Goal: Obtain resource: Download file/media

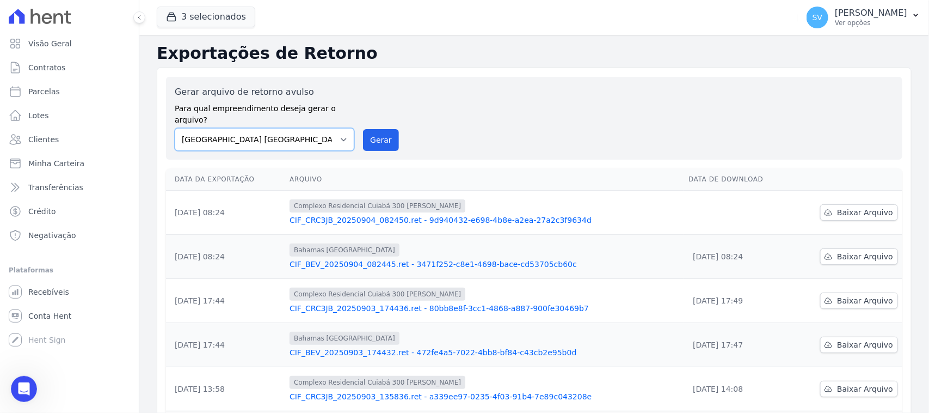
scroll to position [203, 0]
click at [327, 132] on select "[GEOGRAPHIC_DATA] COMPLEXO RESIDENCIAL [GEOGRAPHIC_DATA] 300 - [GEOGRAPHIC_DATA…" at bounding box center [265, 139] width 180 height 23
select select "a999329b-d322-46c5-b2df-9163b092fb9b"
click at [175, 128] on select "[GEOGRAPHIC_DATA] COMPLEXO RESIDENCIAL [GEOGRAPHIC_DATA] 300 - [GEOGRAPHIC_DATA…" at bounding box center [265, 139] width 180 height 23
drag, startPoint x: 387, startPoint y: 134, endPoint x: 513, endPoint y: 103, distance: 129.4
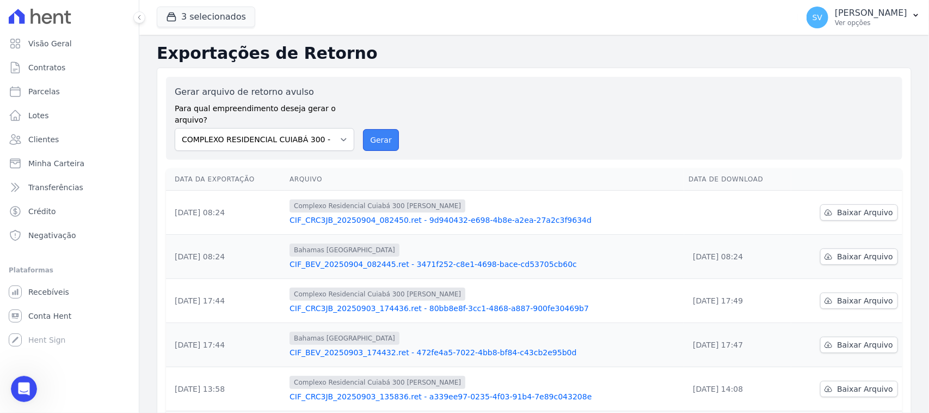
click at [385, 136] on button "Gerar" at bounding box center [381, 140] width 36 height 22
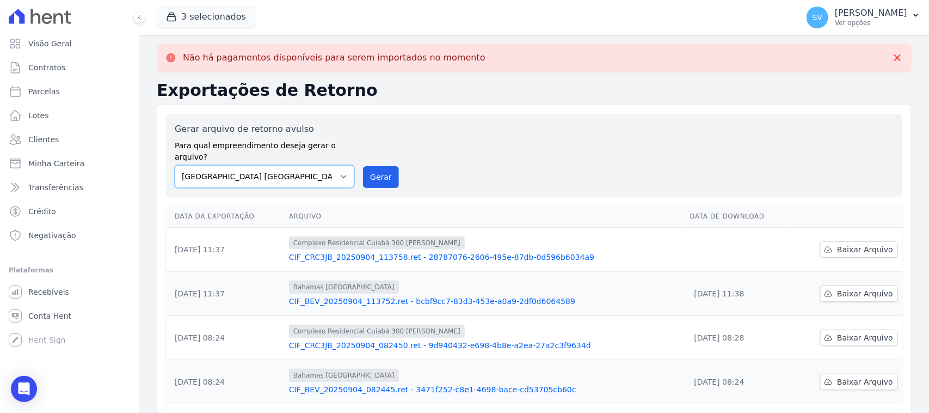
click at [339, 165] on select "[GEOGRAPHIC_DATA] COMPLEXO RESIDENCIAL [GEOGRAPHIC_DATA] 300 - [GEOGRAPHIC_DATA…" at bounding box center [265, 176] width 180 height 23
click at [175, 165] on select "[GEOGRAPHIC_DATA] COMPLEXO RESIDENCIAL [GEOGRAPHIC_DATA] 300 - [GEOGRAPHIC_DATA…" at bounding box center [265, 176] width 180 height 23
drag, startPoint x: 384, startPoint y: 162, endPoint x: 504, endPoint y: 95, distance: 136.5
click at [384, 166] on button "Gerar" at bounding box center [381, 177] width 36 height 22
click at [845, 244] on span "Baixar Arquivo" at bounding box center [865, 249] width 56 height 11
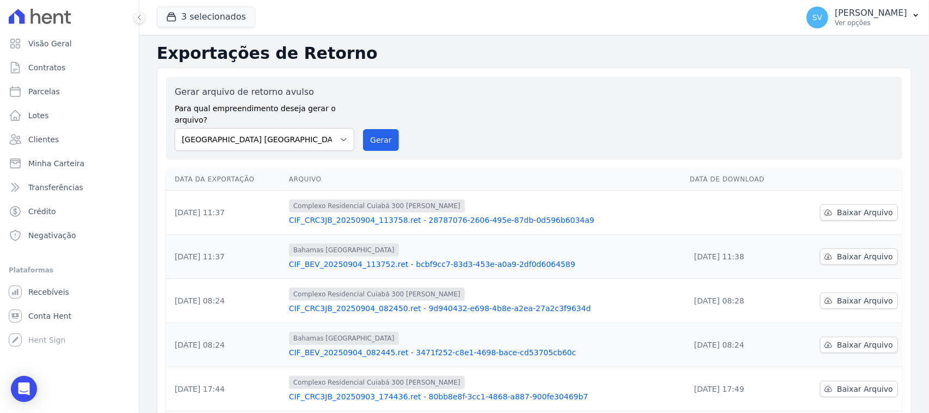
click at [578, 74] on div "Gerar arquivo de retorno avulso Para qual empreendimento deseja gerar o arquivo…" at bounding box center [534, 374] width 755 height 612
drag, startPoint x: 336, startPoint y: 128, endPoint x: 328, endPoint y: 135, distance: 10.4
click at [335, 129] on select "[GEOGRAPHIC_DATA] COMPLEXO RESIDENCIAL [GEOGRAPHIC_DATA] 300 - [GEOGRAPHIC_DATA…" at bounding box center [265, 139] width 180 height 23
select select "73a372cd-5640-41c8-aaea-11bd74619c10"
click at [175, 128] on select "[GEOGRAPHIC_DATA] COMPLEXO RESIDENCIAL [GEOGRAPHIC_DATA] 300 - [GEOGRAPHIC_DATA…" at bounding box center [265, 139] width 180 height 23
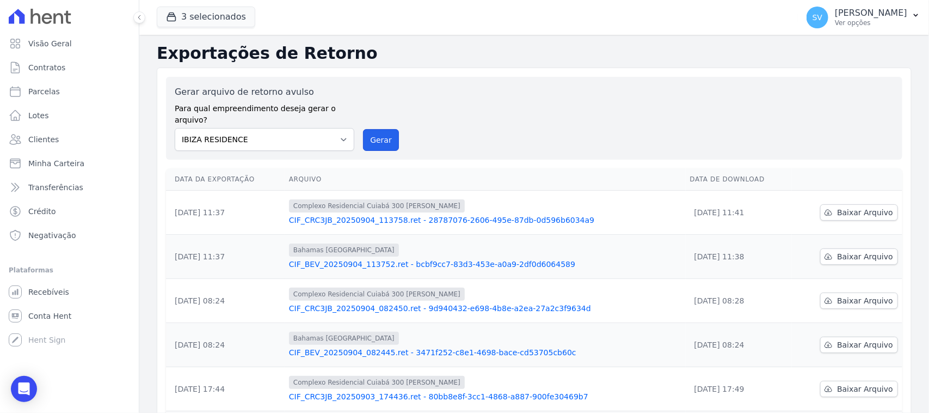
click at [365, 129] on button "Gerar" at bounding box center [381, 140] width 36 height 22
click at [315, 128] on select "[GEOGRAPHIC_DATA] COMPLEXO RESIDENCIAL [GEOGRAPHIC_DATA] 300 - [GEOGRAPHIC_DATA…" at bounding box center [265, 139] width 180 height 23
select select "a999329b-d322-46c5-b2df-9163b092fb9b"
click at [175, 128] on select "[GEOGRAPHIC_DATA] COMPLEXO RESIDENCIAL [GEOGRAPHIC_DATA] 300 - [GEOGRAPHIC_DATA…" at bounding box center [265, 139] width 180 height 23
drag, startPoint x: 369, startPoint y: 132, endPoint x: 521, endPoint y: 103, distance: 154.0
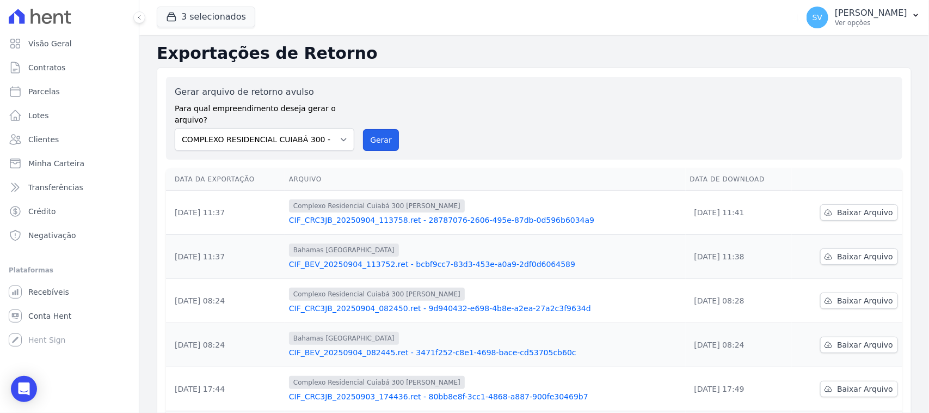
click at [369, 133] on button "Gerar" at bounding box center [381, 140] width 36 height 22
click at [384, 133] on button "Gerar" at bounding box center [381, 140] width 36 height 22
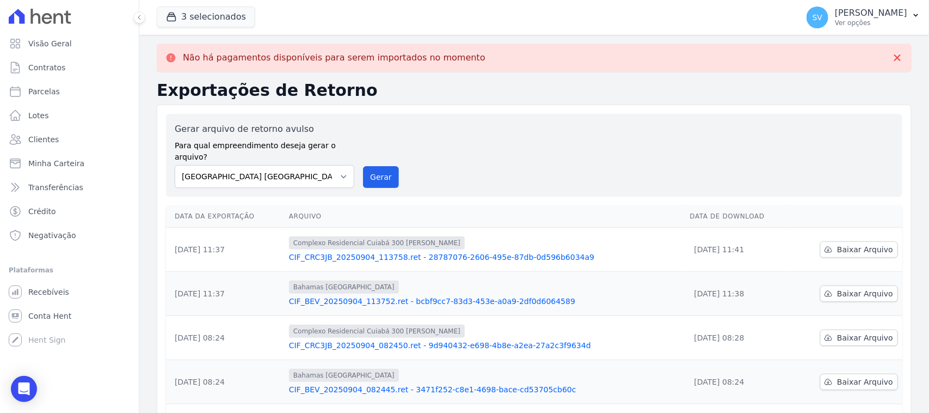
click at [68, 12] on icon at bounding box center [67, 17] width 7 height 13
click at [57, 47] on span "Visão Geral" at bounding box center [50, 43] width 44 height 11
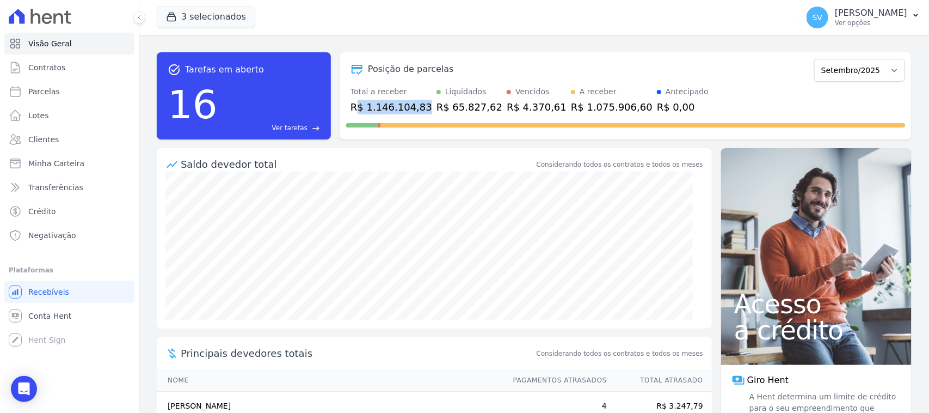
drag, startPoint x: 377, startPoint y: 106, endPoint x: 418, endPoint y: 108, distance: 40.9
click at [419, 109] on div "Total a receber R$ 1.146.104,83 Liquidados R$ 65.827,62 Vencidos R$ 4.370,61 A …" at bounding box center [625, 100] width 559 height 28
click at [396, 81] on div "Posição de parcelas Outubro/2022 Novembro/2022 Dezembro/2022 Janeiro/2023 Fever…" at bounding box center [625, 69] width 559 height 25
drag, startPoint x: 432, startPoint y: 109, endPoint x: 478, endPoint y: 105, distance: 46.4
click at [478, 105] on div "Total a receber R$ 1.146.104,83 Liquidados R$ 65.827,62 Vencidos R$ 4.370,61 A …" at bounding box center [625, 100] width 559 height 28
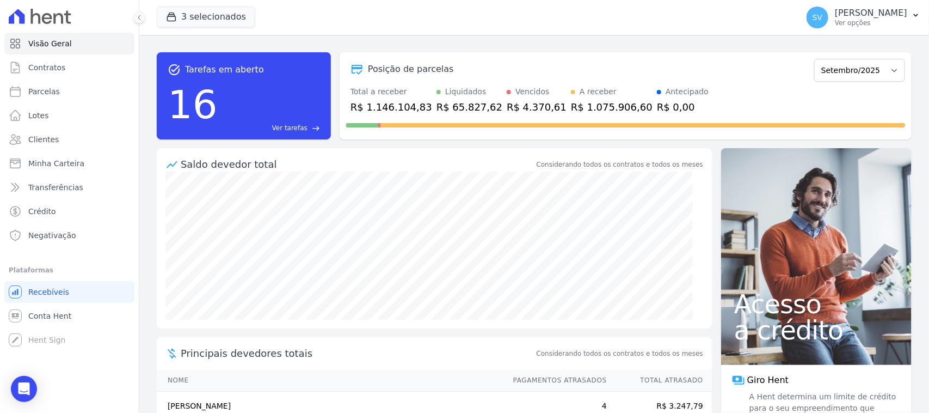
drag, startPoint x: 491, startPoint y: 41, endPoint x: 498, endPoint y: 90, distance: 49.1
click at [491, 42] on div "task_alt Tarefas em aberto 16 Ver tarefas east Posição de parcelas Outubro/2022…" at bounding box center [534, 224] width 790 height 378
drag, startPoint x: 565, startPoint y: 109, endPoint x: 598, endPoint y: 60, distance: 58.4
click at [606, 103] on div "Total a receber R$ 1.146.104,83 Liquidados R$ 65.827,62 Vencidos R$ 4.370,61 A …" at bounding box center [625, 100] width 559 height 28
click at [598, 62] on div "Posição de parcelas Outubro/2022 Novembro/2022 Dezembro/2022 Janeiro/2023 Fever…" at bounding box center [625, 69] width 559 height 25
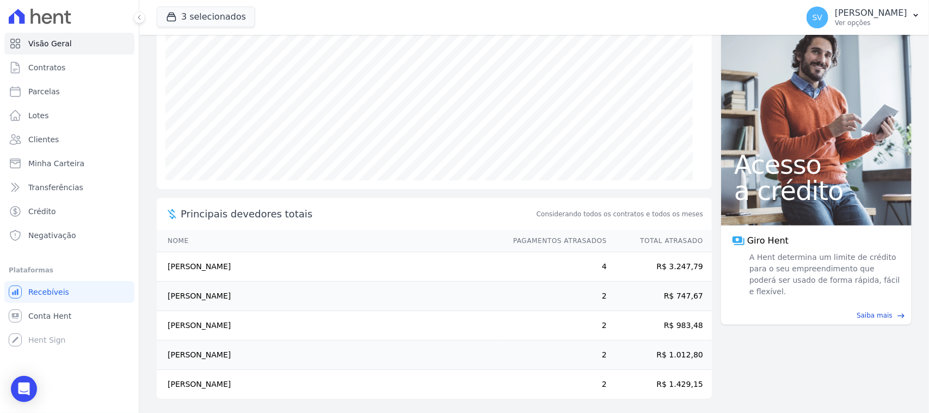
scroll to position [143, 0]
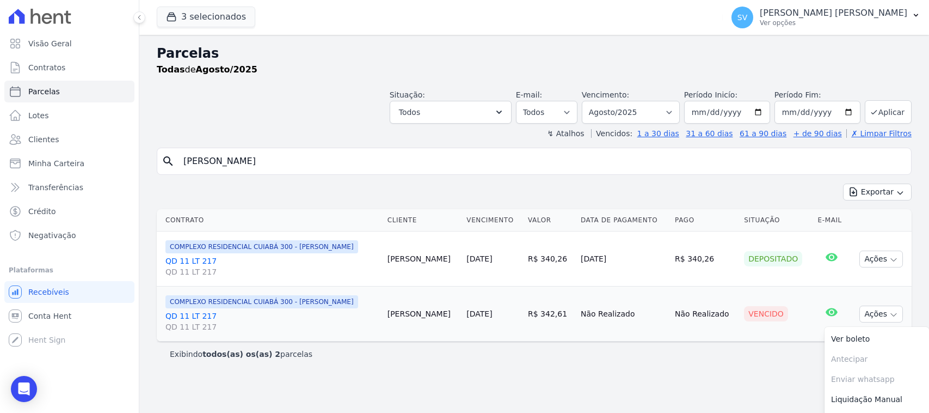
select select
